Goal: Check status: Check status

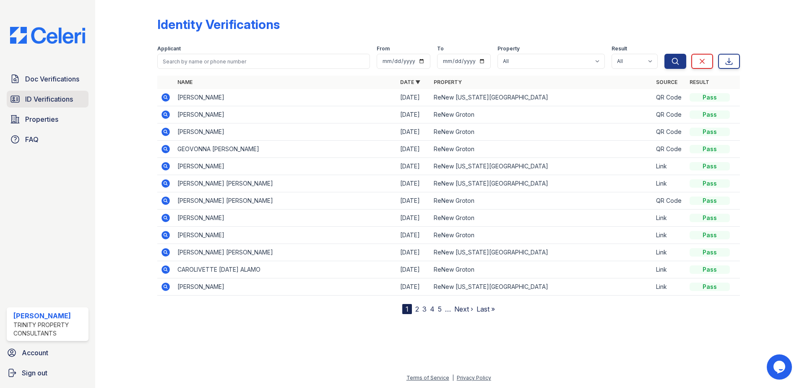
click at [34, 102] on span "ID Verifications" at bounding box center [49, 99] width 48 height 10
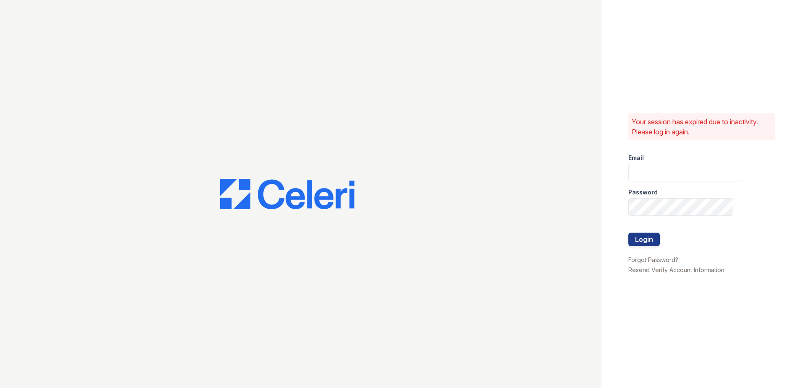
type input "[EMAIL_ADDRESS][DOMAIN_NAME]"
click at [639, 239] on button "Login" at bounding box center [643, 238] width 31 height 13
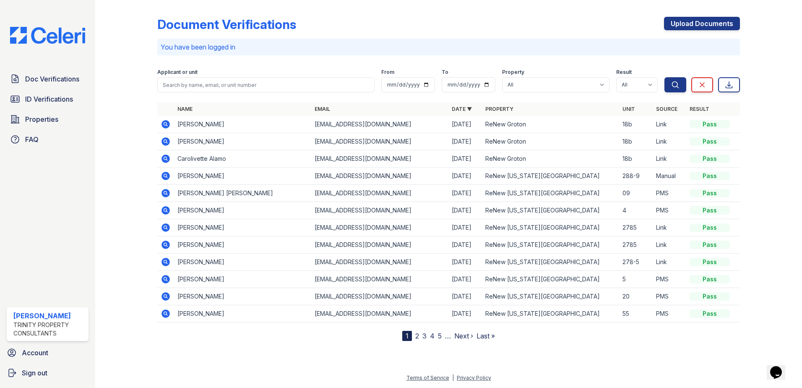
click at [167, 194] on icon at bounding box center [166, 193] width 10 height 10
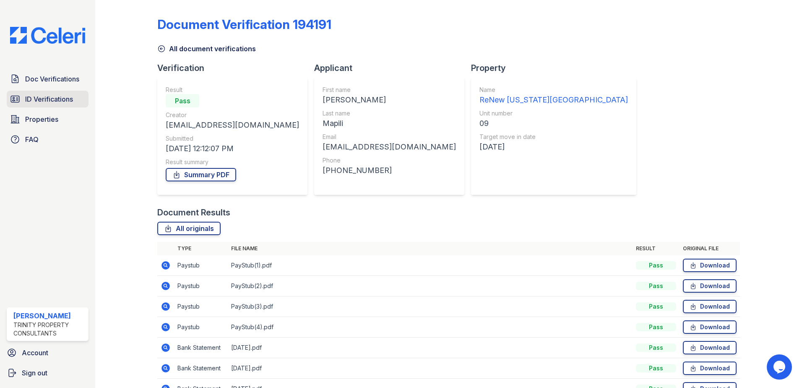
click at [64, 100] on span "ID Verifications" at bounding box center [49, 99] width 48 height 10
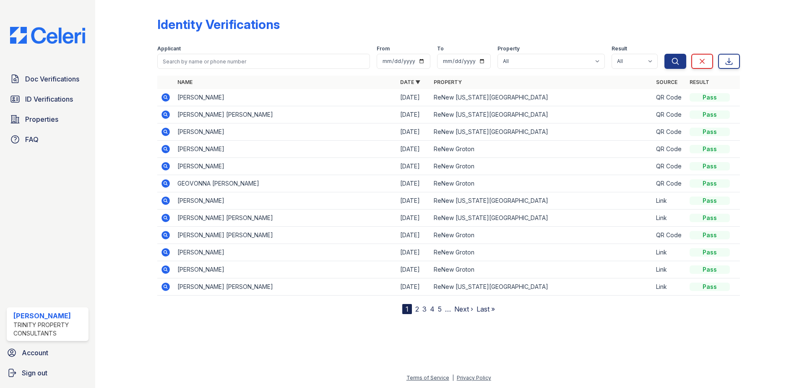
click at [416, 307] on link "2" at bounding box center [417, 308] width 4 height 8
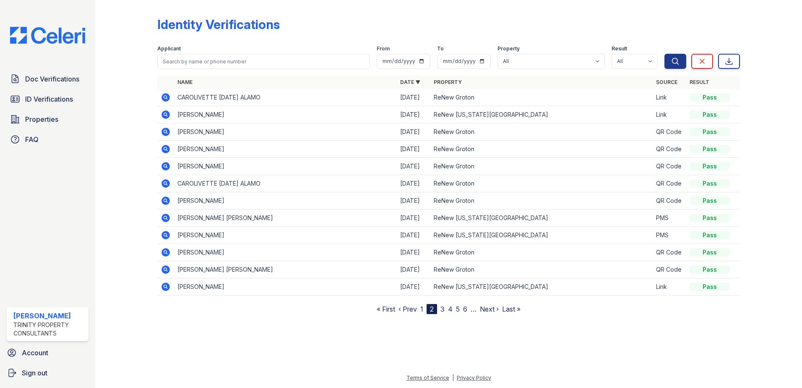
click at [164, 218] on icon at bounding box center [165, 217] width 8 height 8
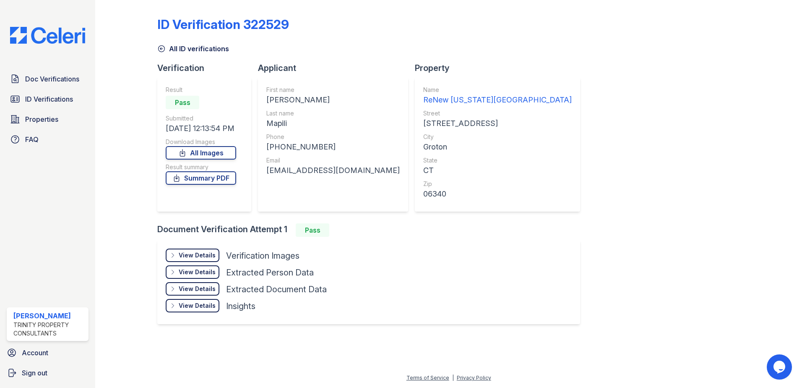
click at [206, 256] on div "View Details" at bounding box center [197, 255] width 37 height 8
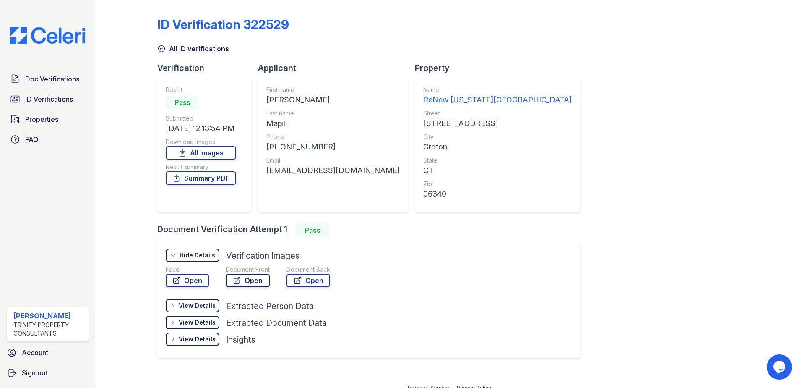
click at [246, 279] on link "Open" at bounding box center [248, 279] width 44 height 13
